Goal: Task Accomplishment & Management: Manage account settings

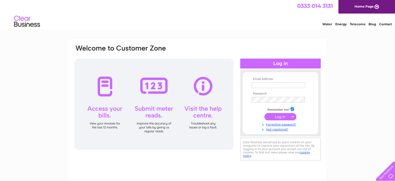
type input "fuchsiatenby@gmail.com"
click at [276, 118] on input "submit" at bounding box center [280, 116] width 32 height 7
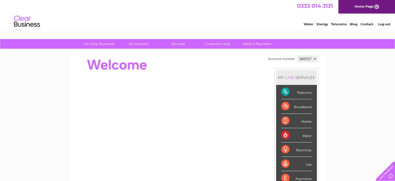
click at [302, 104] on div "Broadband" at bounding box center [296, 106] width 30 height 14
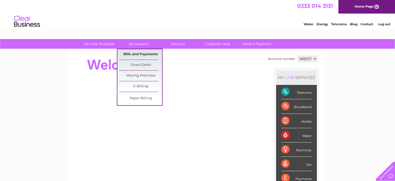
click at [147, 55] on link "Bills and Payments" at bounding box center [140, 54] width 43 height 10
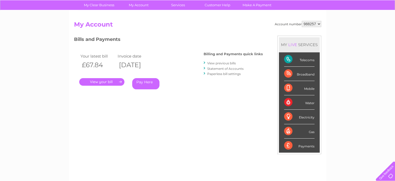
scroll to position [38, 0]
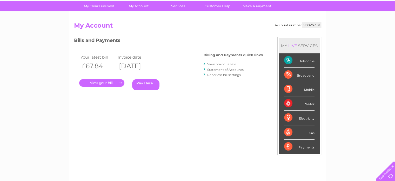
click at [214, 69] on link "Statement of Accounts" at bounding box center [225, 70] width 36 height 4
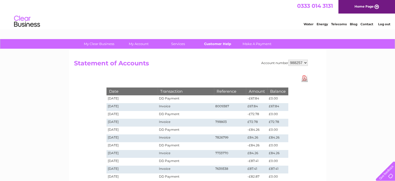
click at [211, 44] on link "Customer Help" at bounding box center [217, 44] width 43 height 10
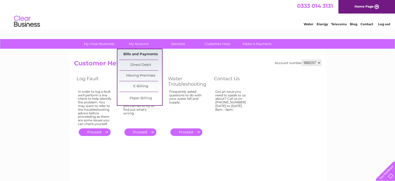
click at [141, 56] on link "Bills and Payments" at bounding box center [140, 54] width 43 height 10
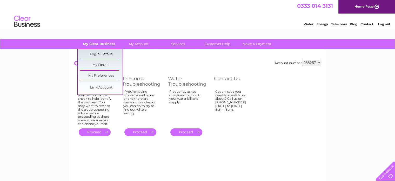
click at [106, 41] on link "My Clear Business" at bounding box center [99, 44] width 43 height 10
click at [104, 65] on link "My Details" at bounding box center [101, 65] width 43 height 10
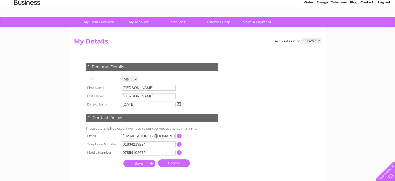
scroll to position [20, 0]
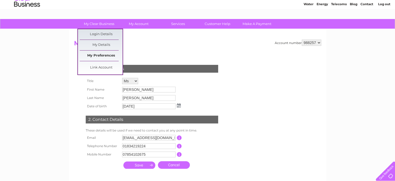
click at [101, 55] on link "My Preferences" at bounding box center [101, 55] width 43 height 10
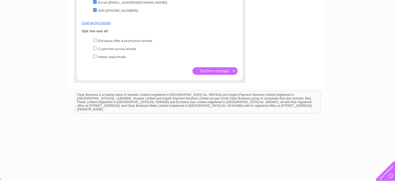
scroll to position [85, 0]
